Goal: Information Seeking & Learning: Find specific page/section

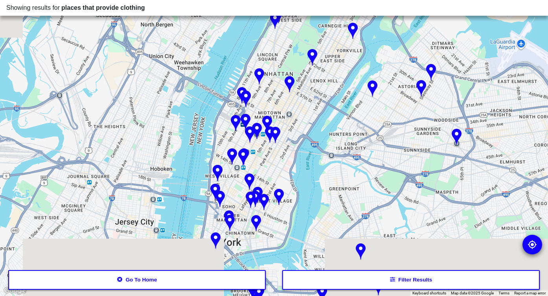
drag, startPoint x: 286, startPoint y: 226, endPoint x: 311, endPoint y: 115, distance: 113.2
click at [311, 115] on div at bounding box center [274, 148] width 548 height 296
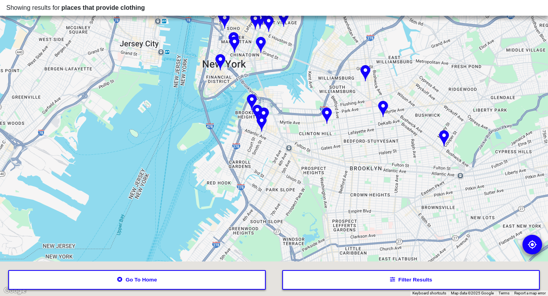
drag, startPoint x: 308, startPoint y: 192, endPoint x: 311, endPoint y: 14, distance: 177.6
click at [311, 14] on div "Showing results for places that provide clothing ← Move left → Move right ↑ Mov…" at bounding box center [274, 148] width 548 height 296
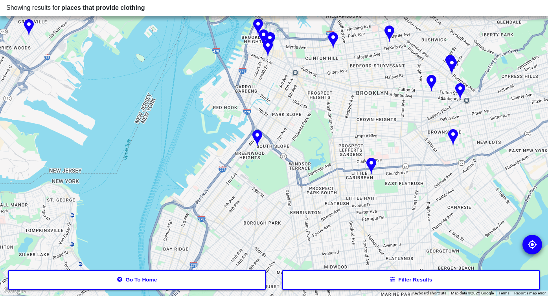
drag, startPoint x: 318, startPoint y: 145, endPoint x: 318, endPoint y: 4, distance: 141.4
click at [318, 4] on div "Showing results for places that provide clothing ← Move left → Move right ↑ Mov…" at bounding box center [274, 148] width 548 height 296
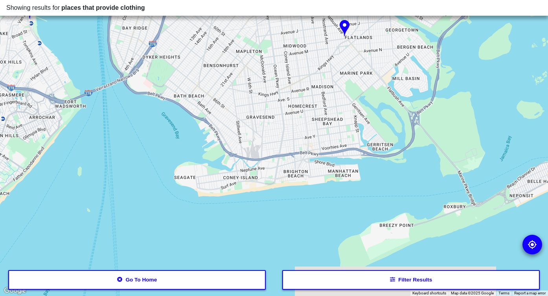
drag, startPoint x: 356, startPoint y: 120, endPoint x: 284, endPoint y: 50, distance: 100.3
click at [284, 50] on div at bounding box center [274, 148] width 548 height 296
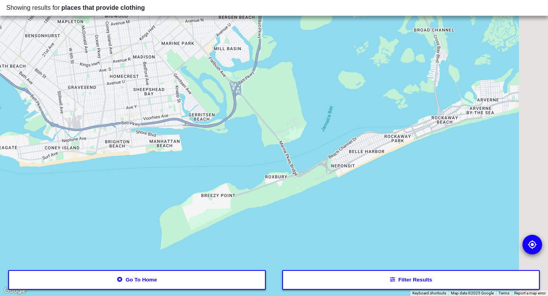
drag, startPoint x: 404, startPoint y: 65, endPoint x: 268, endPoint y: 101, distance: 140.2
click at [268, 101] on div at bounding box center [274, 148] width 548 height 296
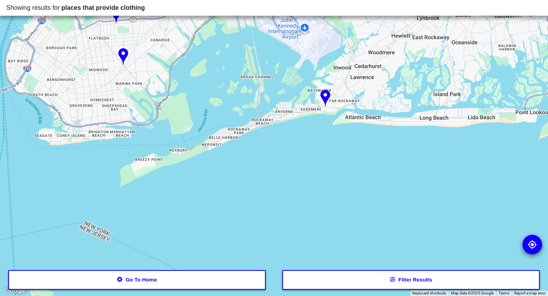
click at [325, 94] on img at bounding box center [325, 98] width 10 height 17
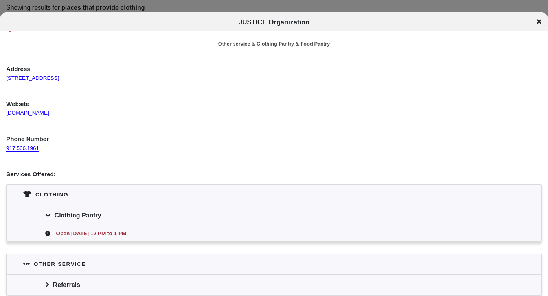
scroll to position [6, 0]
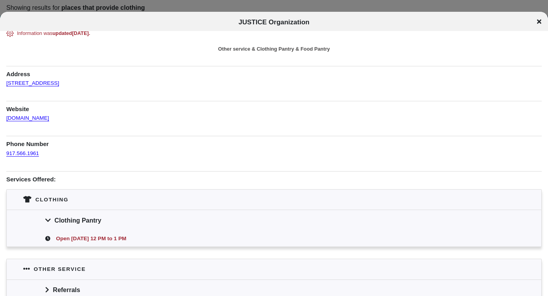
click at [48, 122] on div "Website [DOMAIN_NAME]" at bounding box center [273, 112] width 535 height 22
click at [48, 116] on link "[DOMAIN_NAME]" at bounding box center [27, 115] width 43 height 12
